Goal: Find specific page/section: Find specific page/section

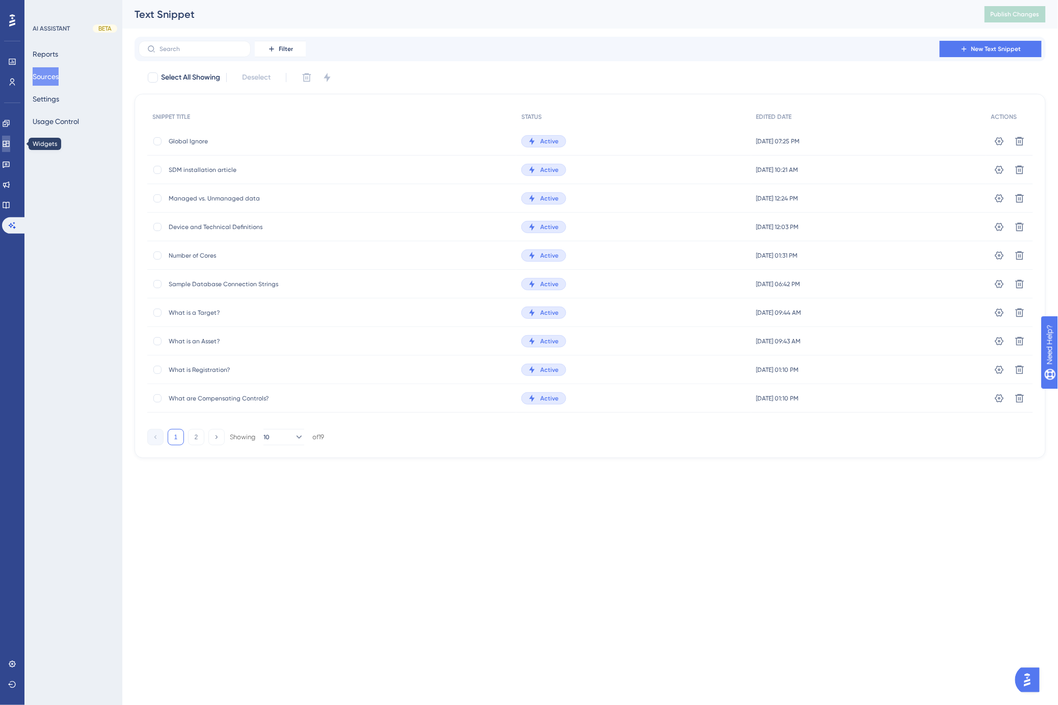
click at [9, 146] on icon at bounding box center [6, 144] width 7 height 6
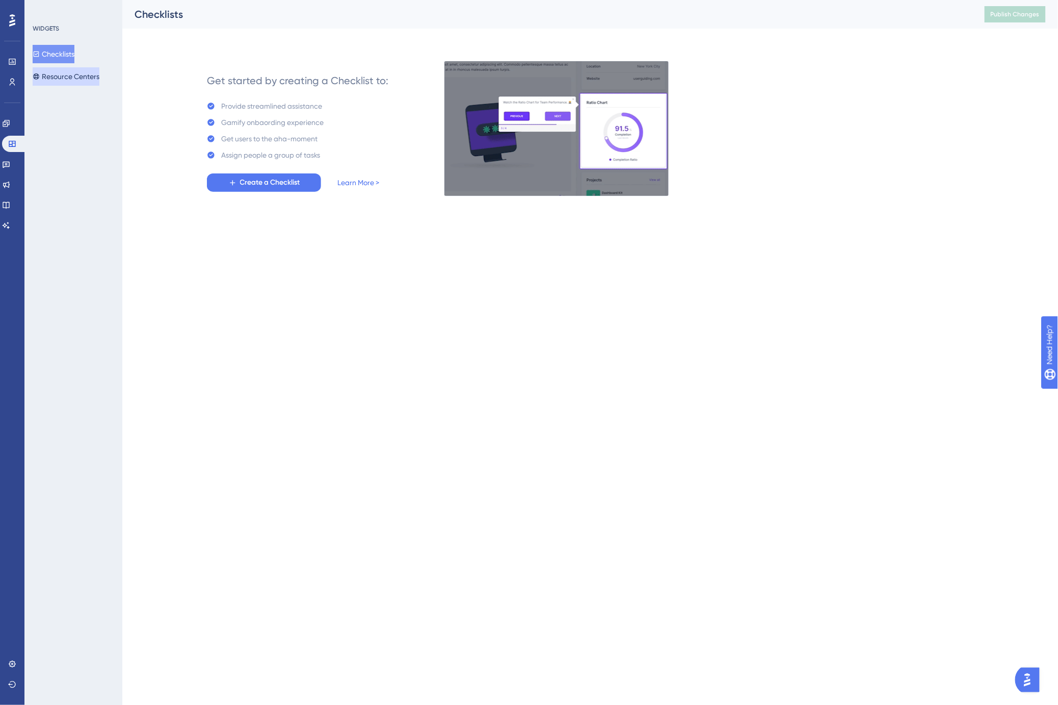
click at [64, 78] on button "Resource Centers" at bounding box center [66, 76] width 67 height 18
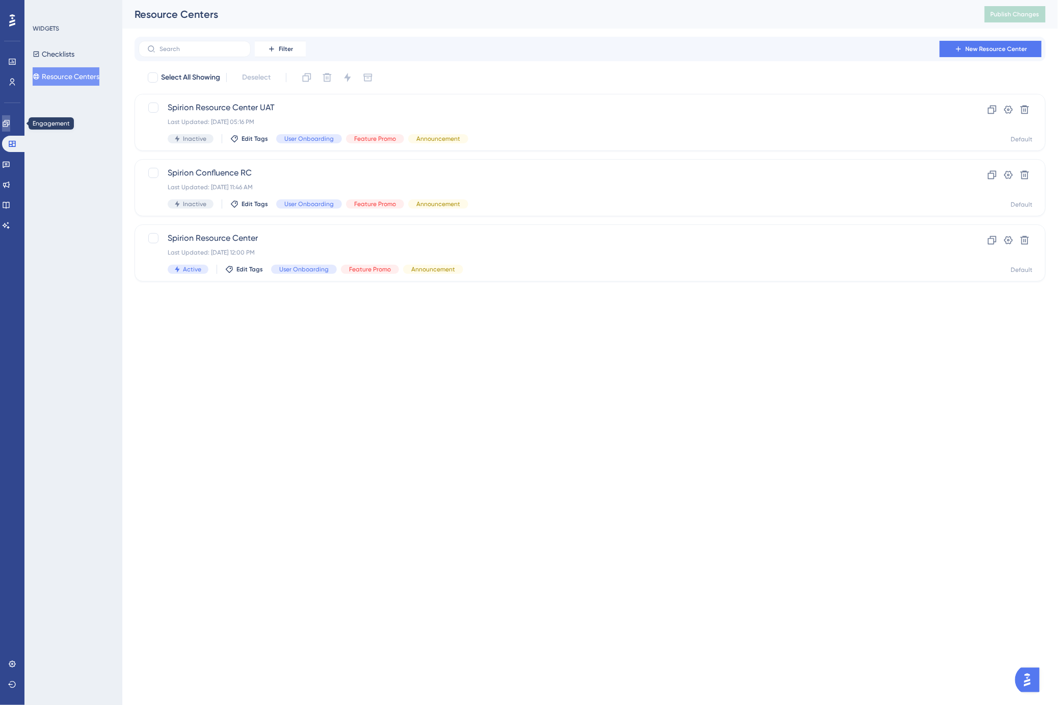
click at [10, 125] on icon at bounding box center [6, 123] width 8 height 8
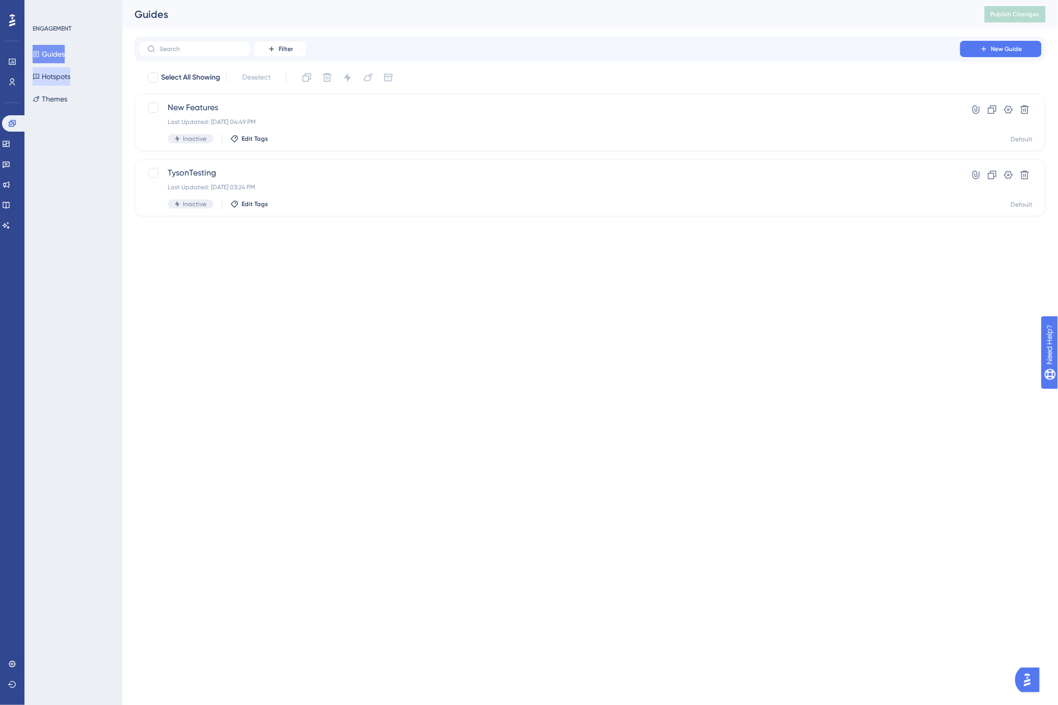
click at [70, 75] on button "Hotspots" at bounding box center [52, 76] width 38 height 18
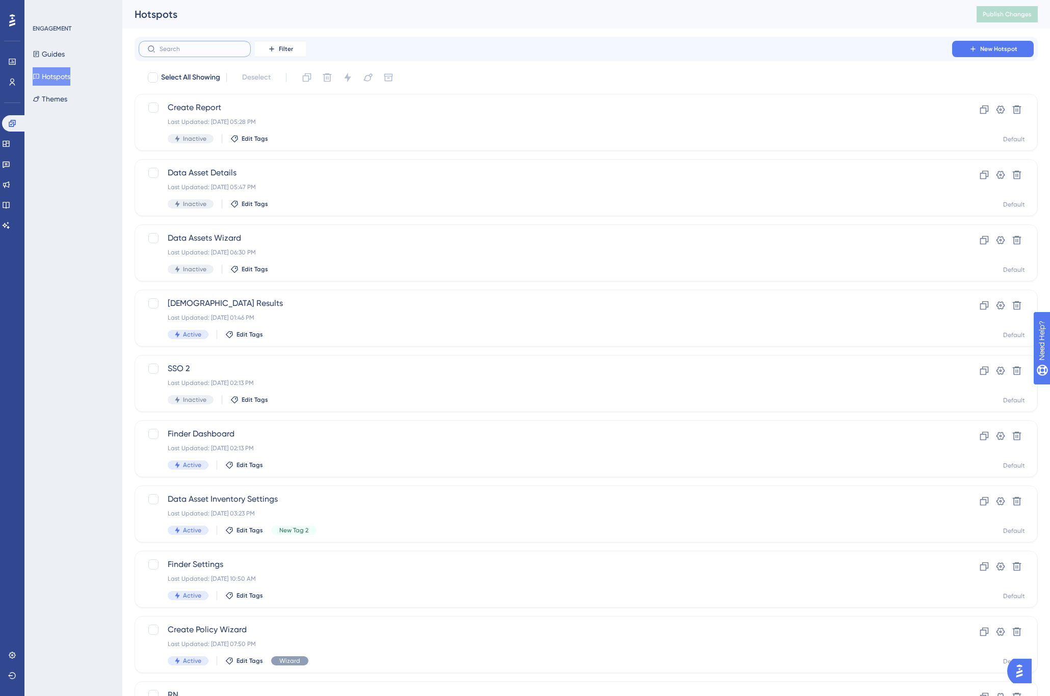
click at [187, 51] on input "text" at bounding box center [201, 48] width 83 height 7
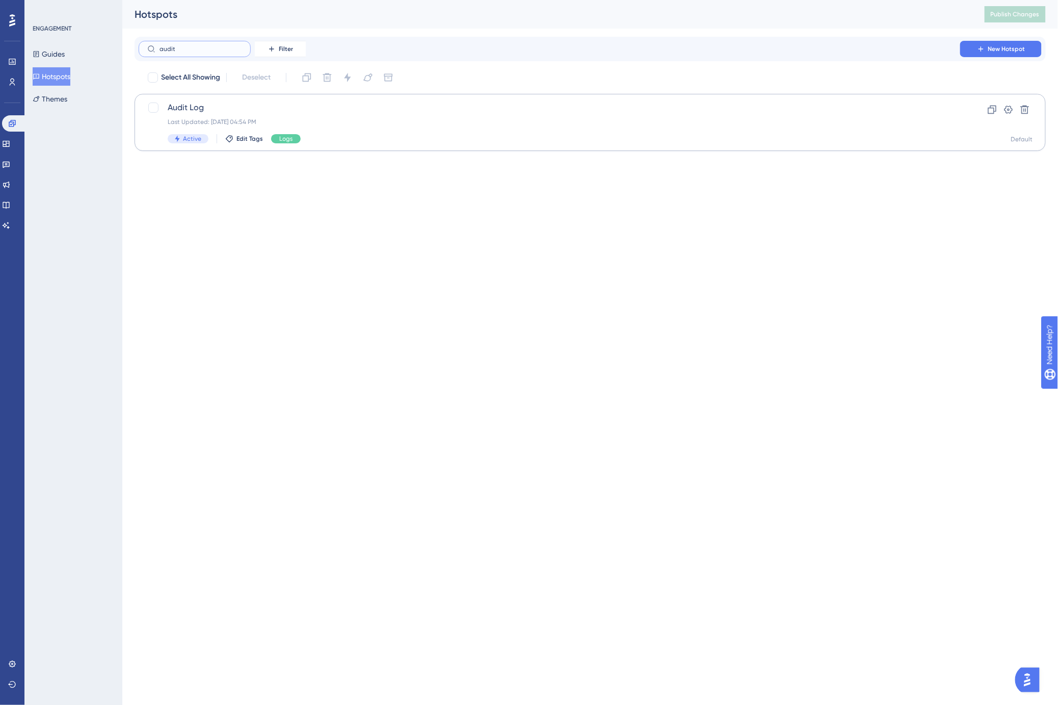
type input "audit"
click at [292, 109] on span "Audit Log" at bounding box center [550, 107] width 764 height 12
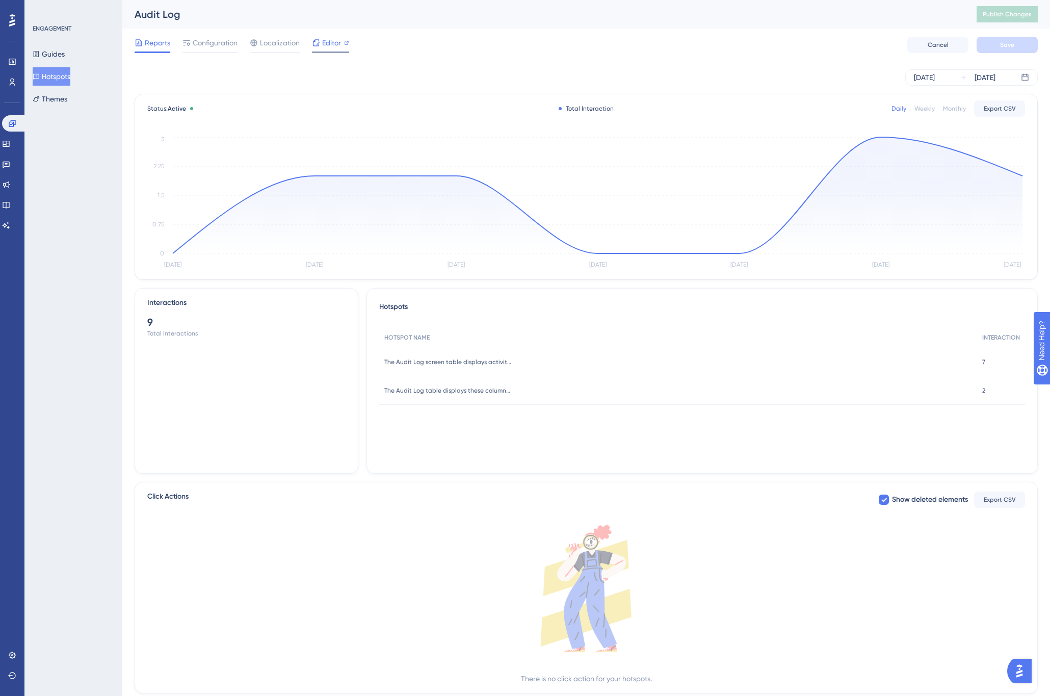
click at [317, 45] on icon at bounding box center [316, 43] width 8 height 8
